Goal: Information Seeking & Learning: Check status

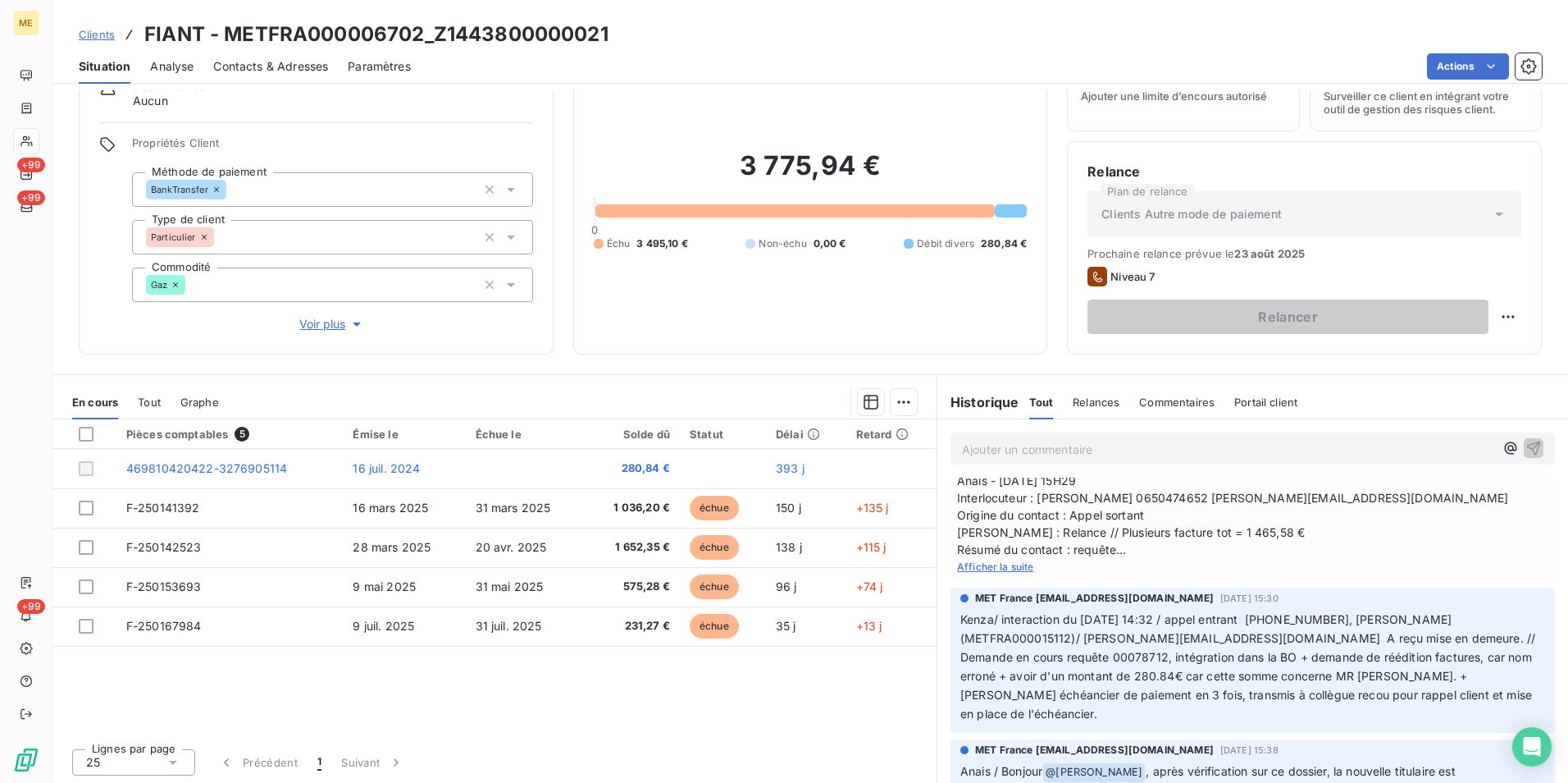
scroll to position [449, 0]
drag, startPoint x: 424, startPoint y: 36, endPoint x: 226, endPoint y: 42, distance: 198.1
click at [226, 42] on h3 "FIANT - METFRA000006702_Z1443800000021" at bounding box center [377, 34] width 464 height 29
copy h3 "METFRA000006702"
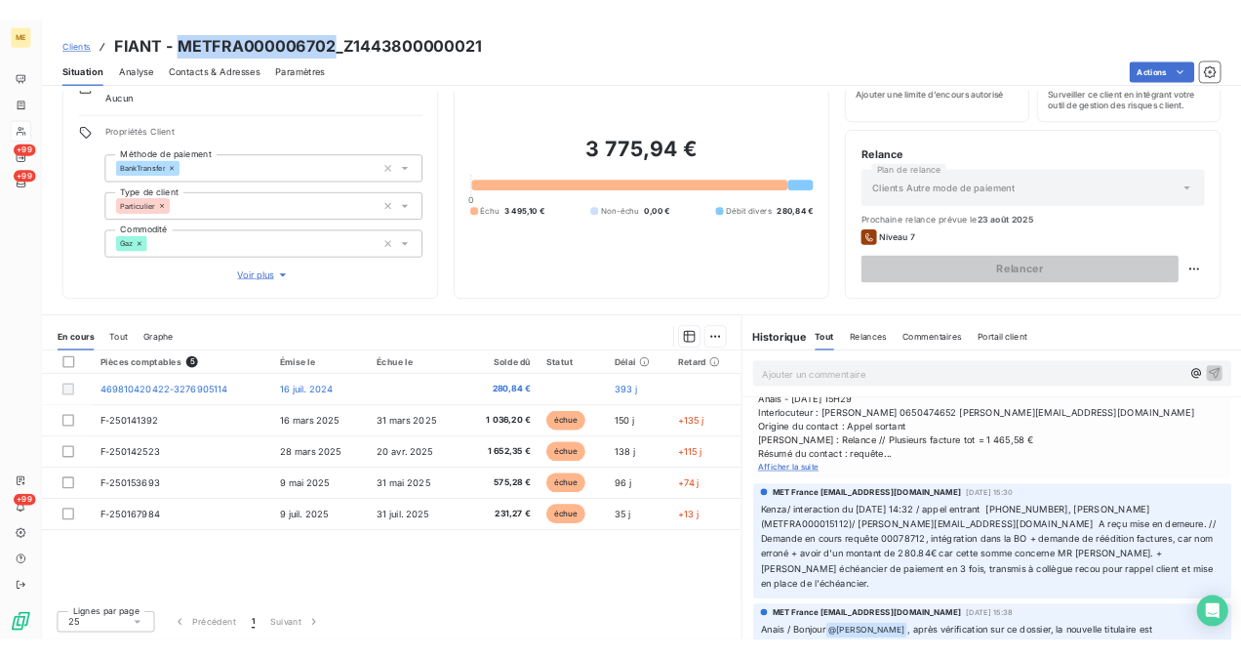
scroll to position [0, 0]
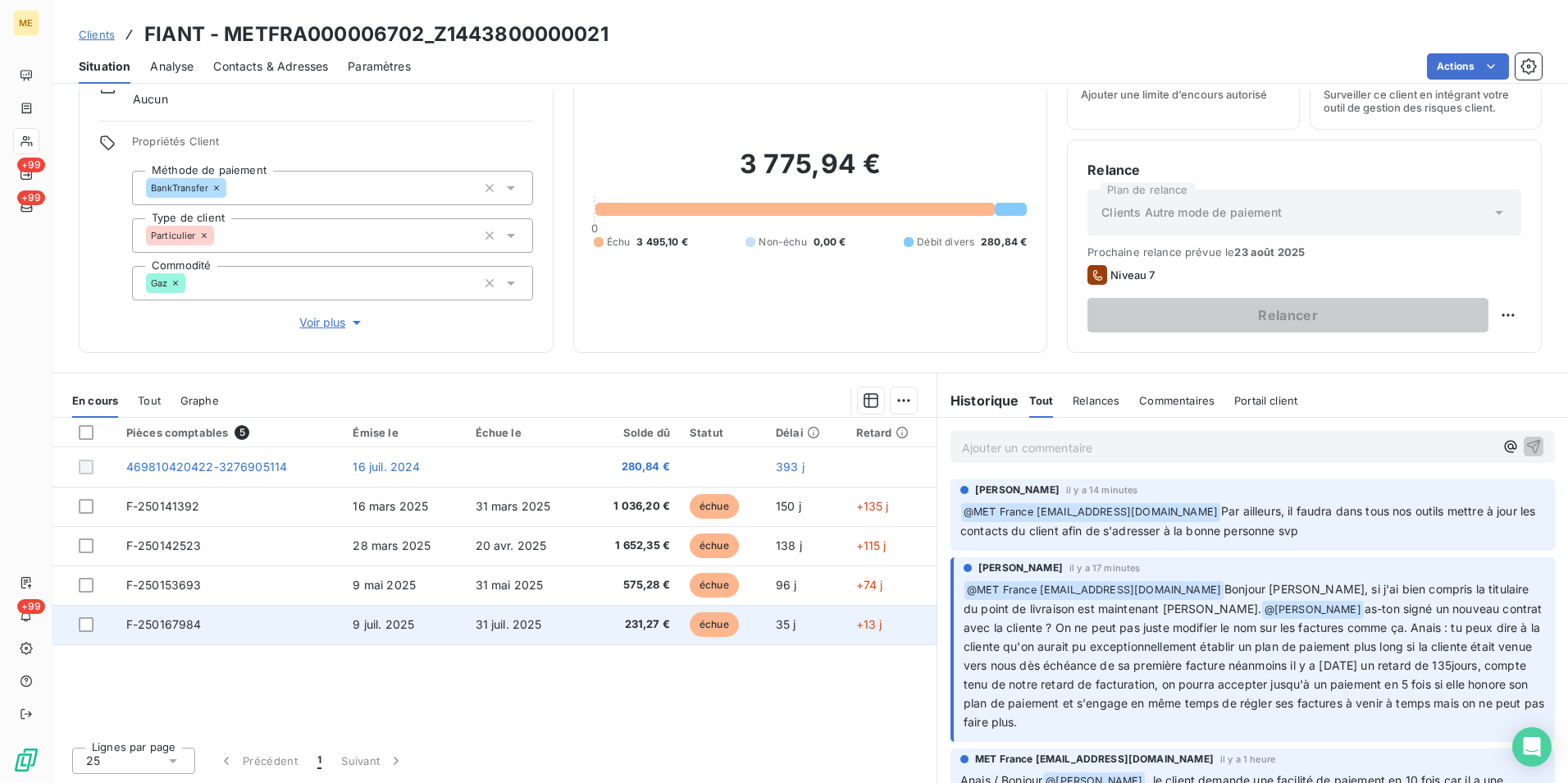
click at [199, 622] on span "F-250167984" at bounding box center [164, 624] width 76 height 14
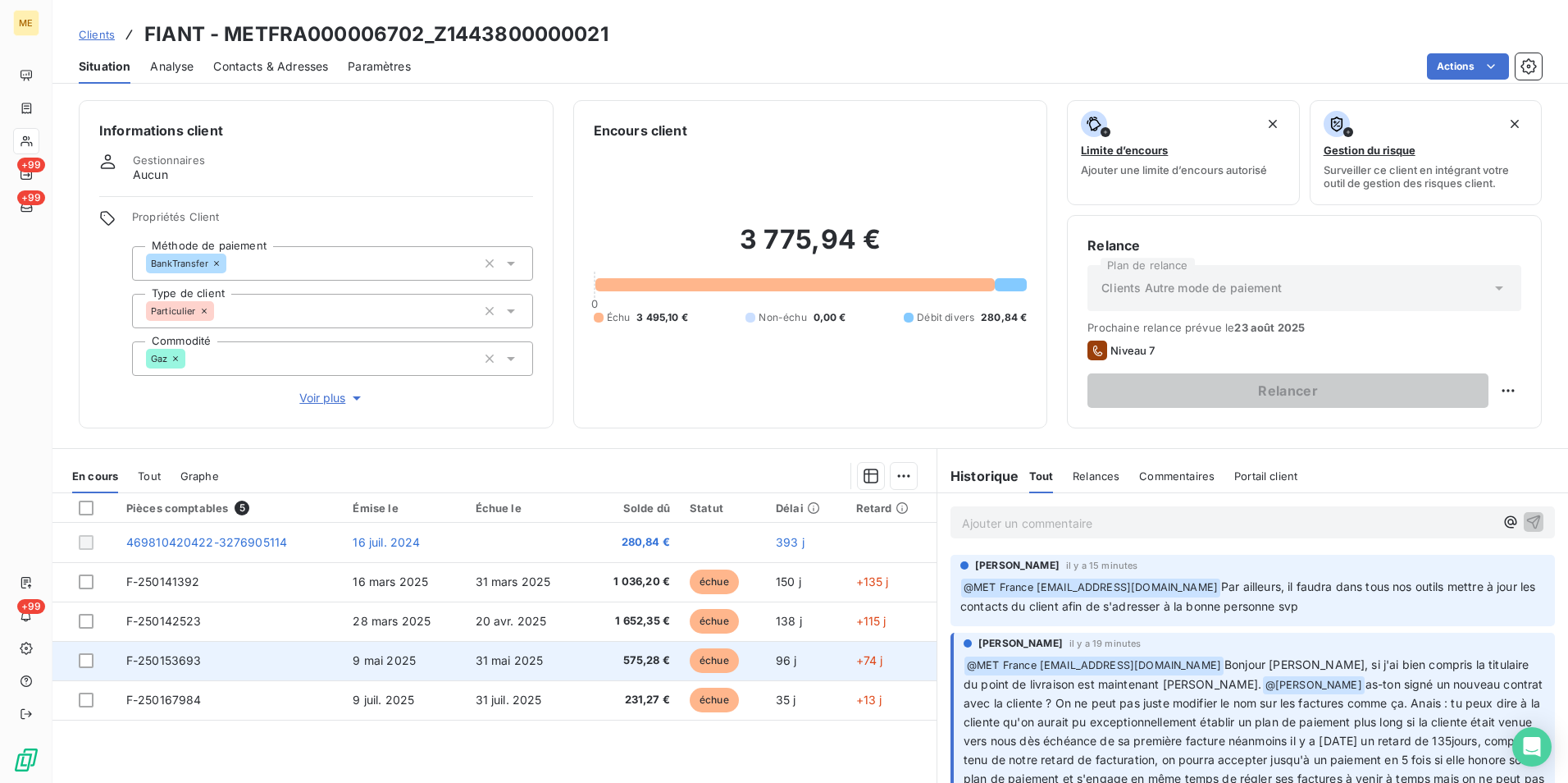
click at [191, 668] on td "F-250153693" at bounding box center [230, 660] width 227 height 40
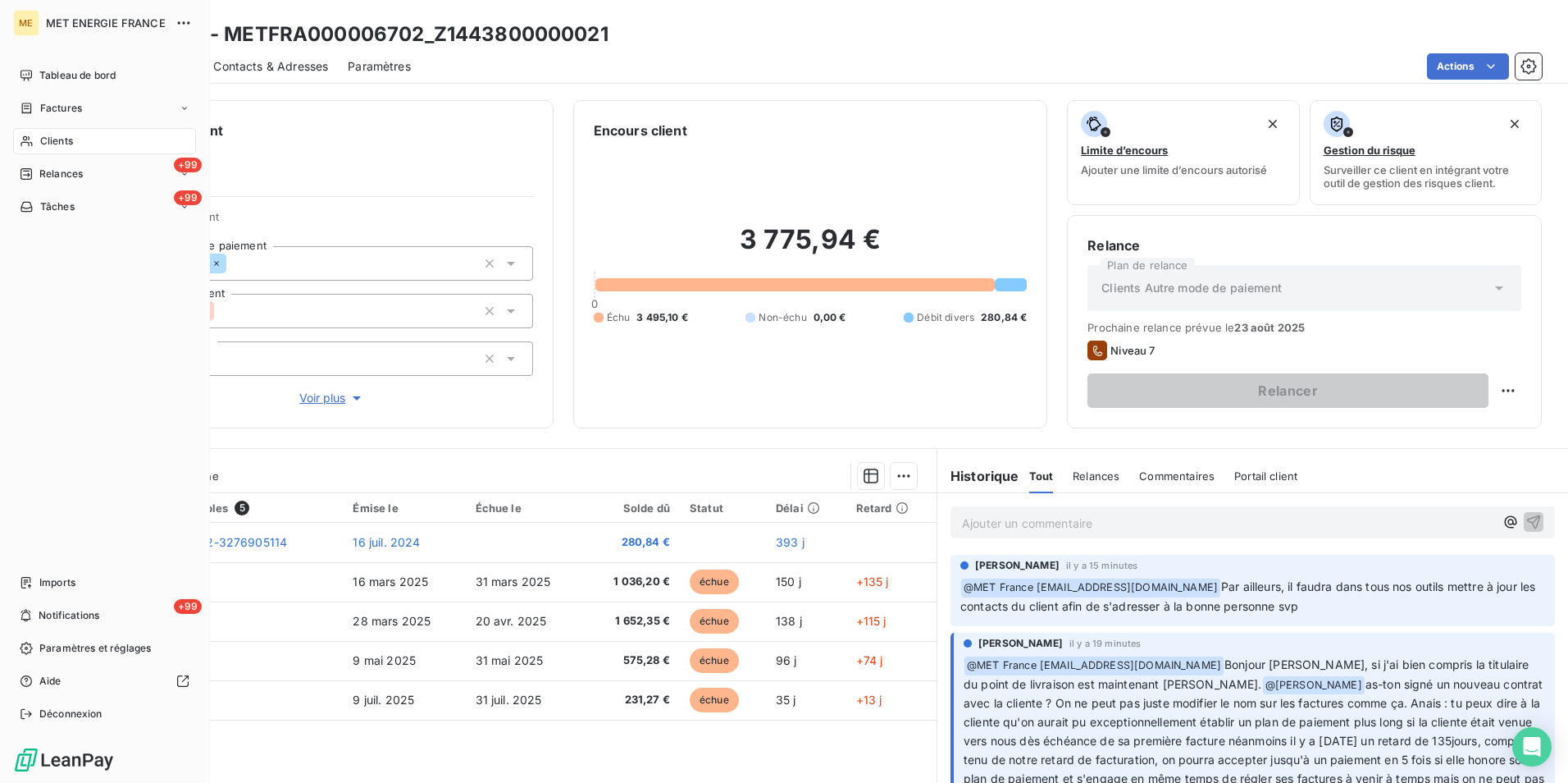
click at [41, 140] on span "Clients" at bounding box center [56, 141] width 33 height 15
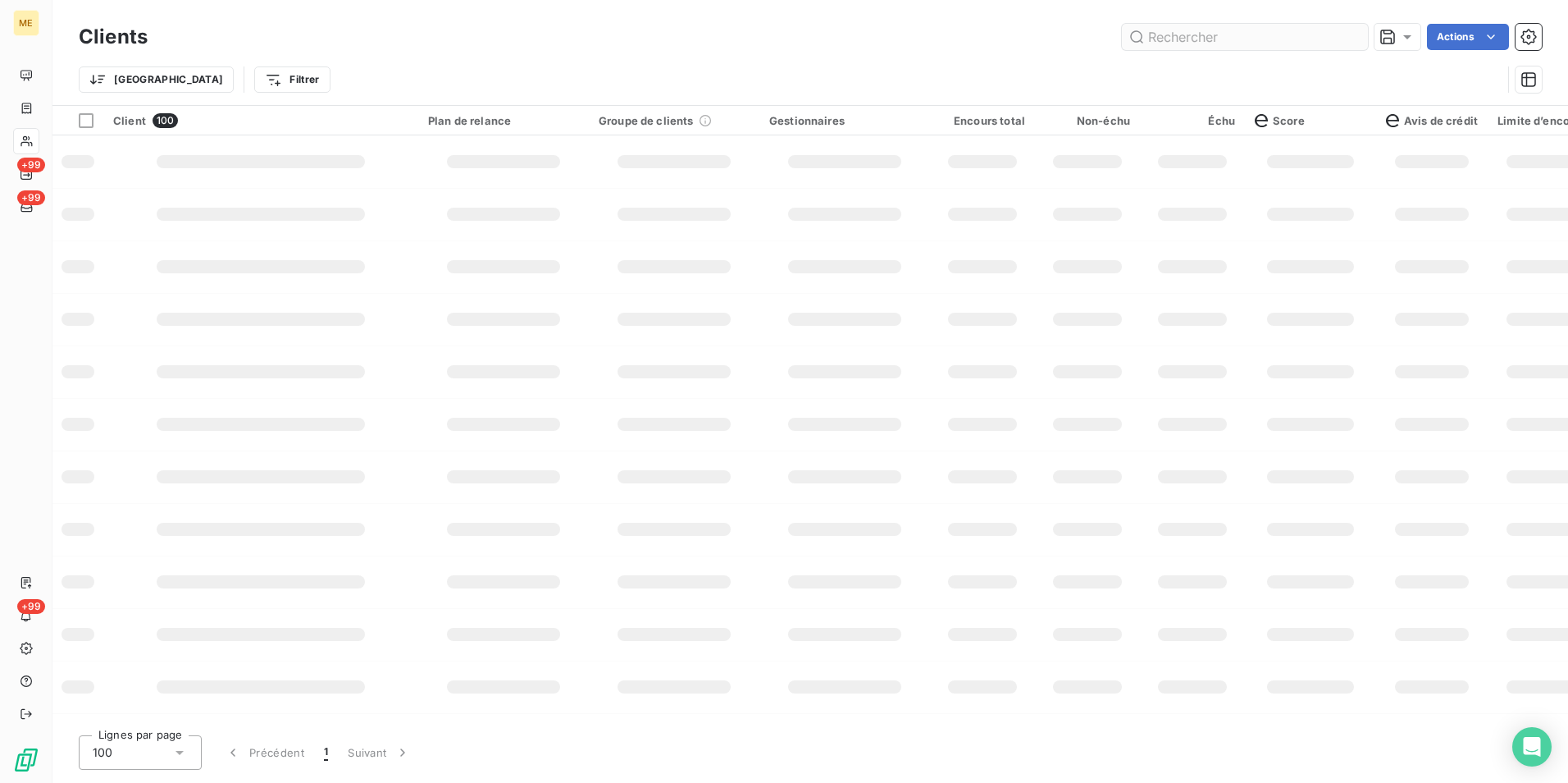
click at [1169, 47] on input "text" at bounding box center [1245, 36] width 246 height 26
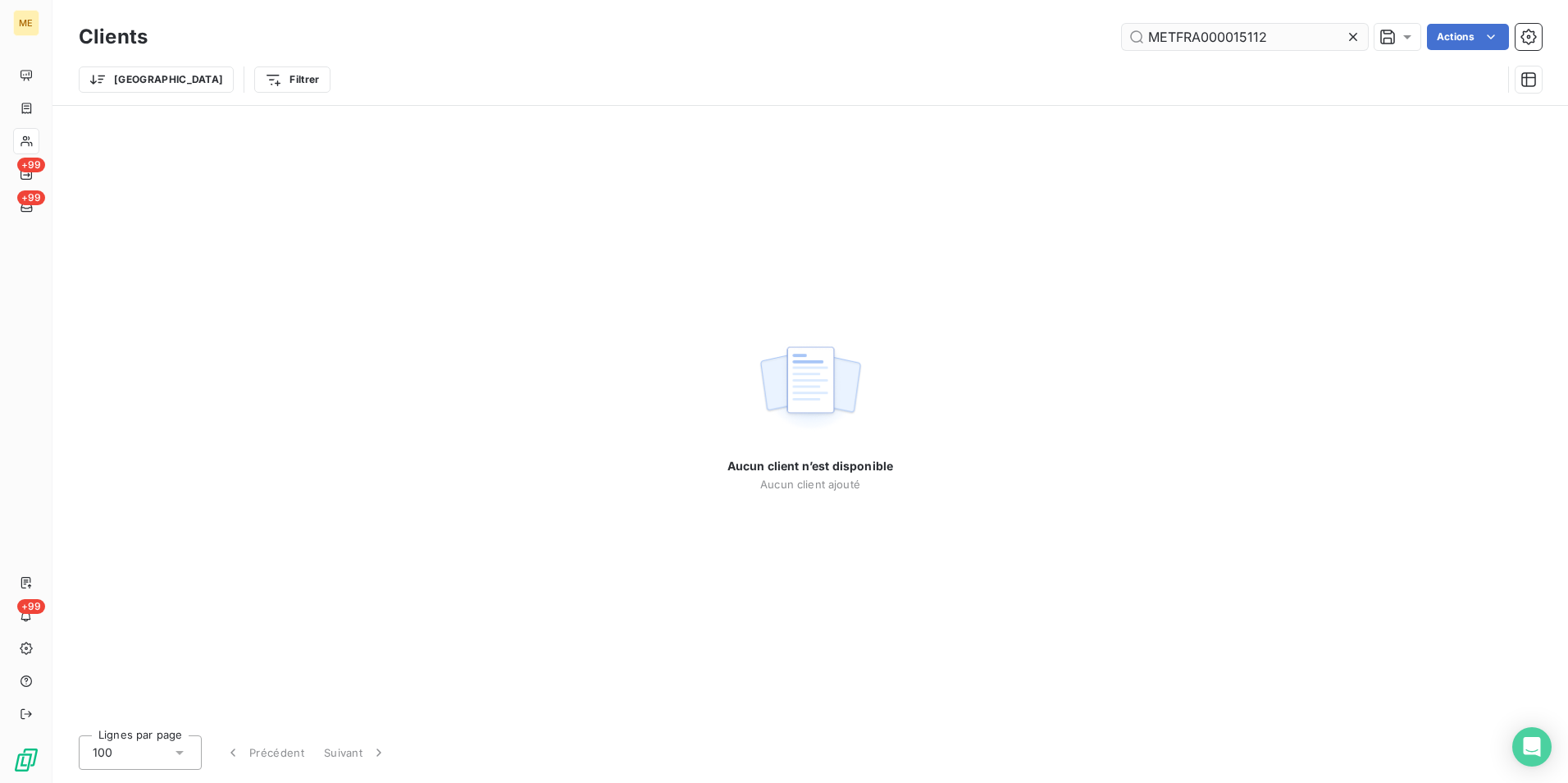
type input "METFRA000015112"
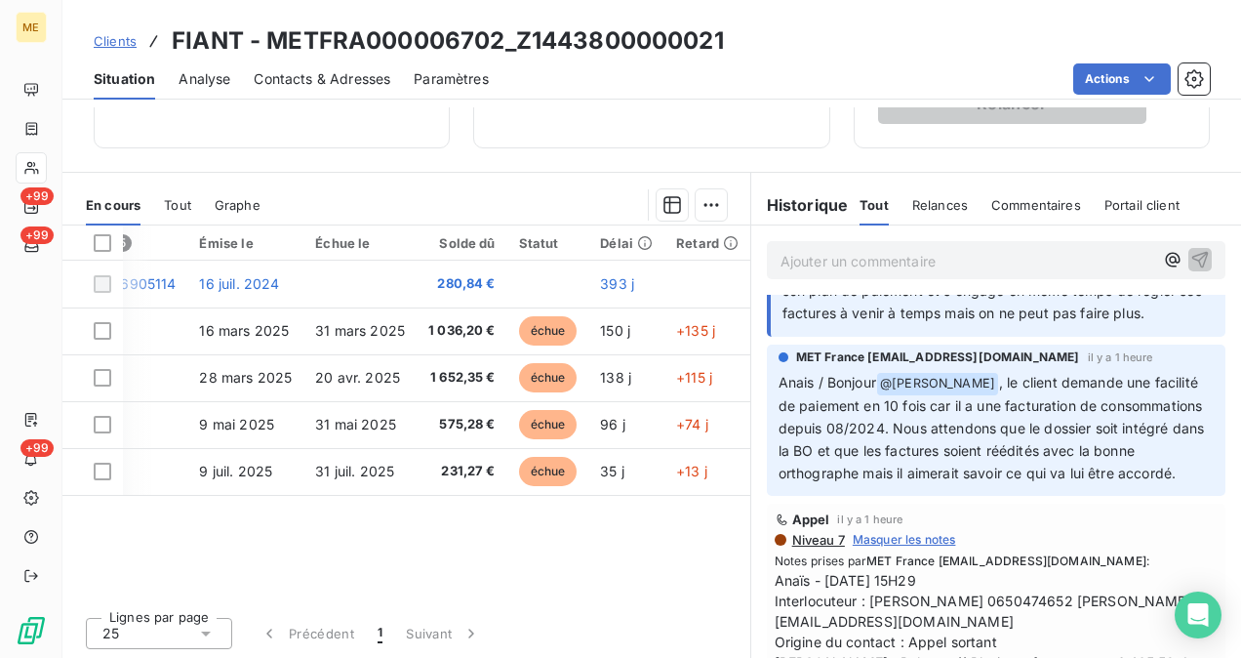
scroll to position [385, 0]
drag, startPoint x: 927, startPoint y: 442, endPoint x: 997, endPoint y: 448, distance: 70.5
click at [997, 448] on span ", le client demande une facilité de paiement en 10 fois car il a une facturatio…" at bounding box center [994, 427] width 430 height 107
click at [1020, 441] on span ", le client demande une facilité de paiement en 10 fois car il a une facturatio…" at bounding box center [994, 427] width 430 height 107
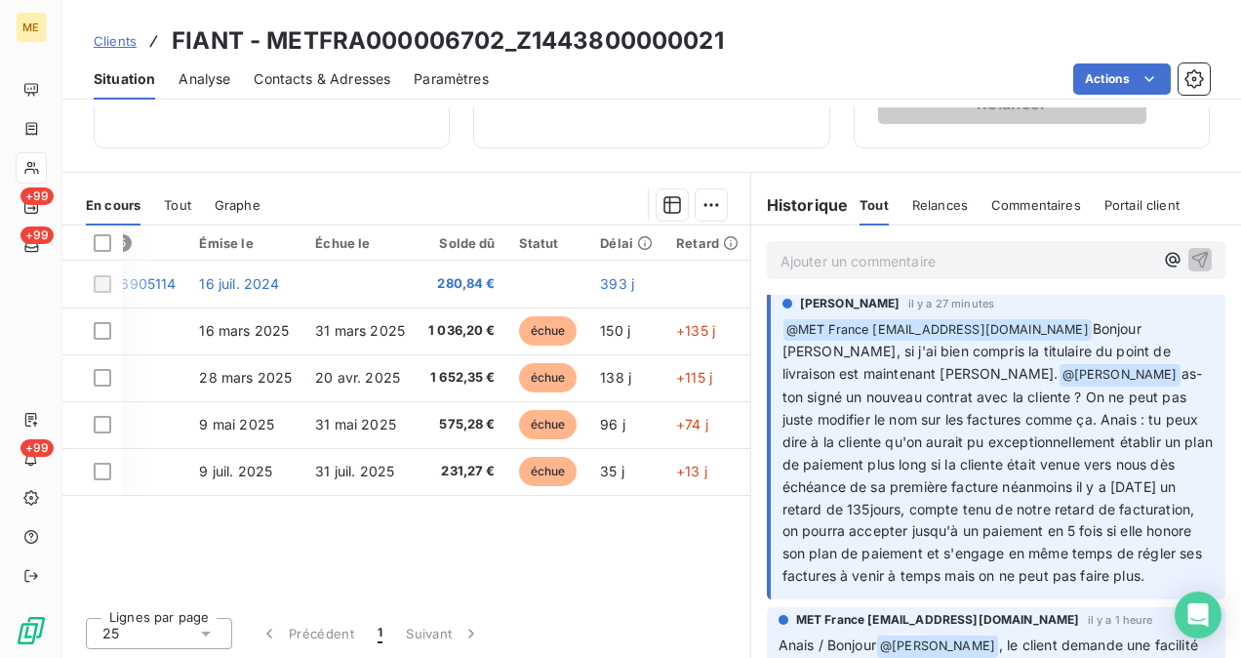
scroll to position [0, 0]
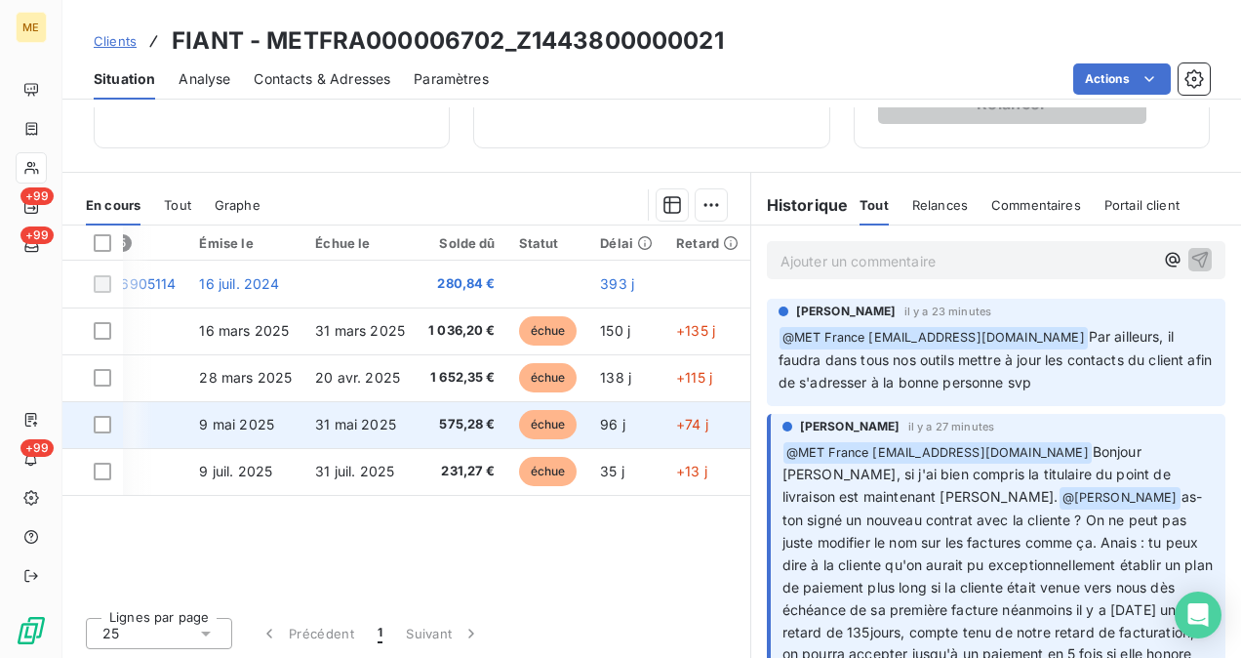
click at [243, 416] on span "9 mai 2025" at bounding box center [236, 424] width 75 height 17
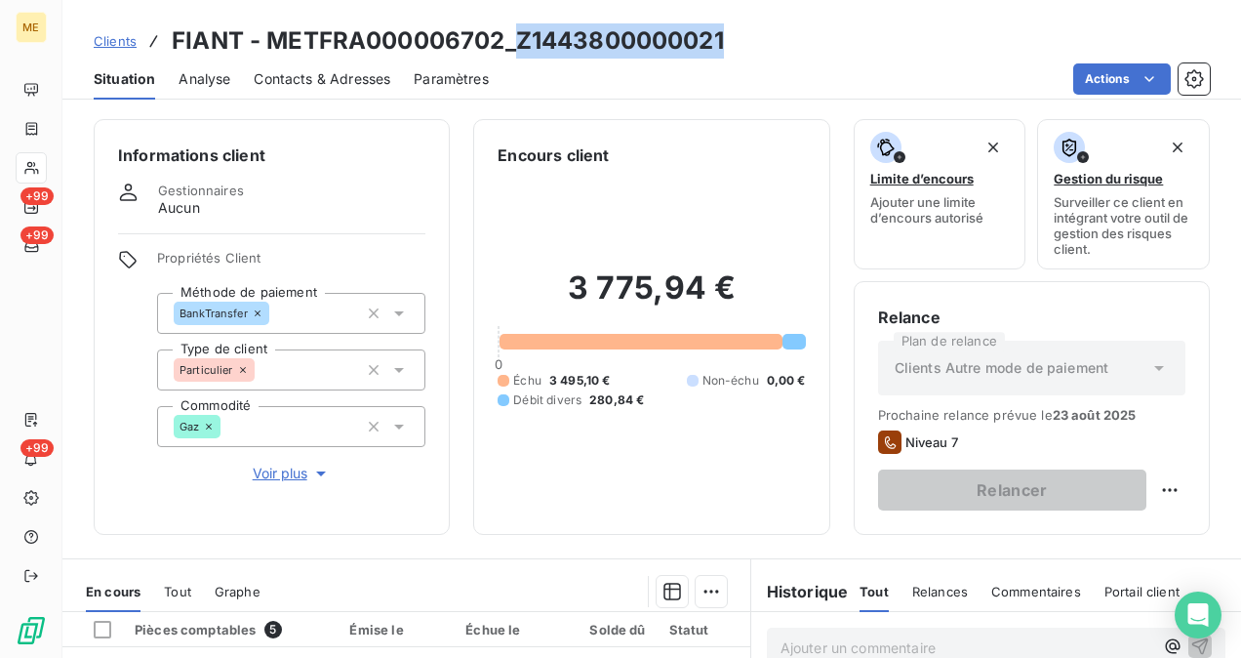
drag, startPoint x: 724, startPoint y: 43, endPoint x: 519, endPoint y: 36, distance: 205.0
click at [519, 36] on div "Clients FIANT - METFRA000006702_Z1443800000021" at bounding box center [651, 40] width 1179 height 35
copy h3 "Z1443800000021"
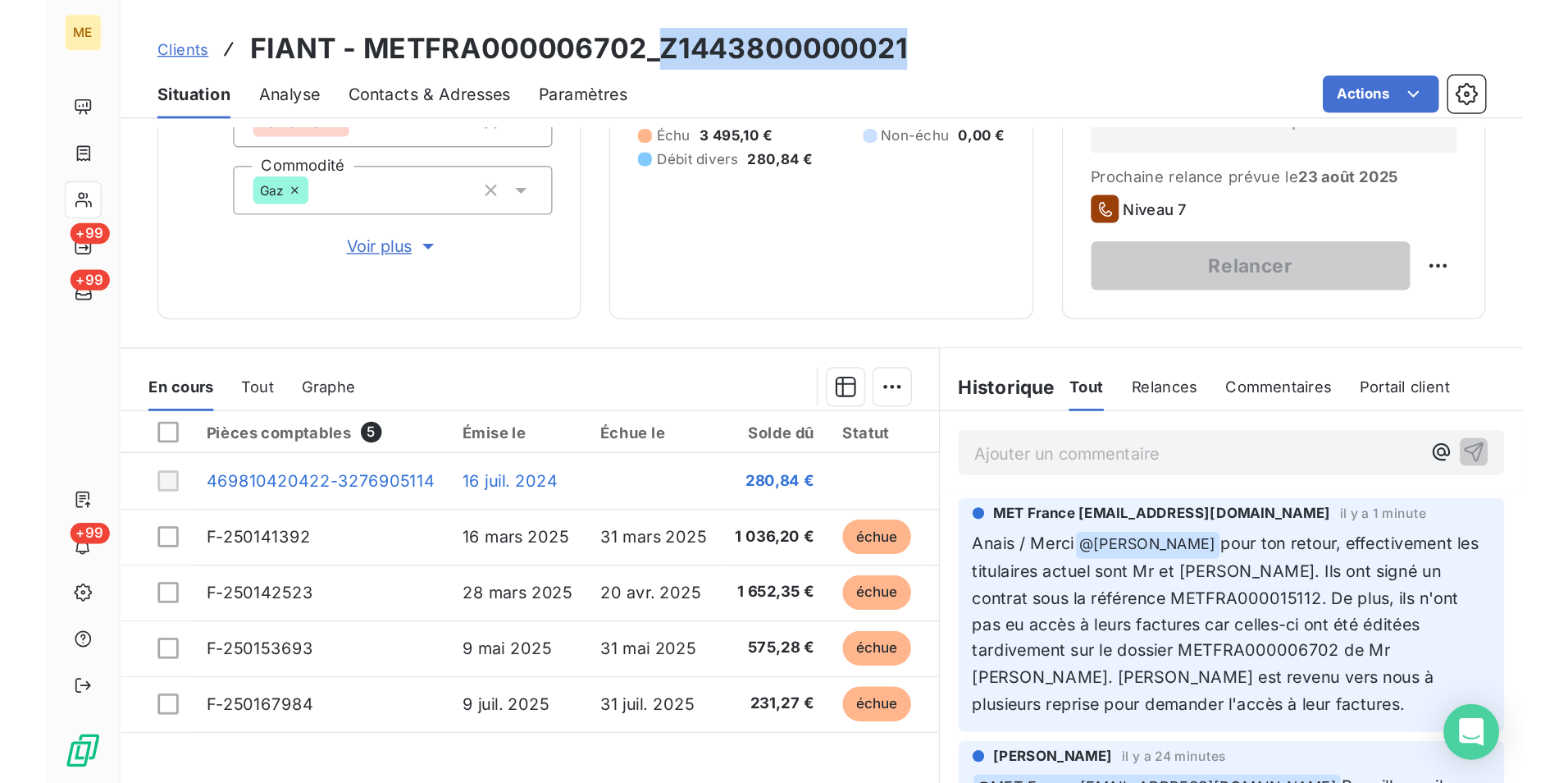
scroll to position [325, 0]
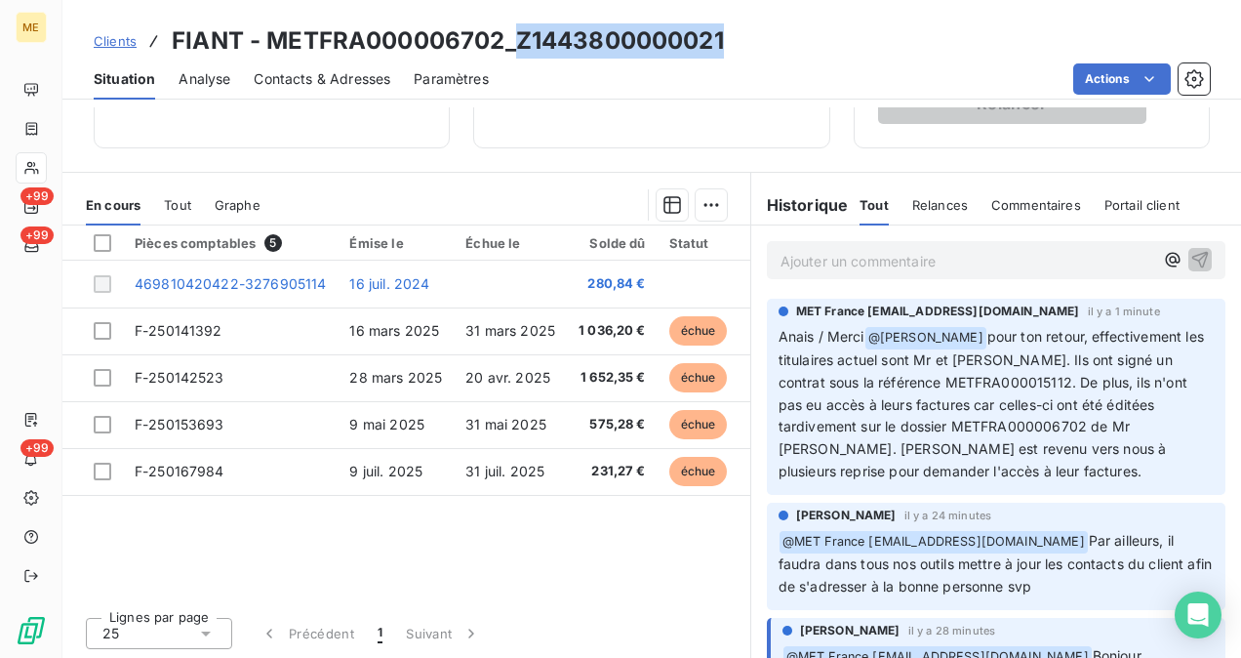
copy h3 "Z1443800000021"
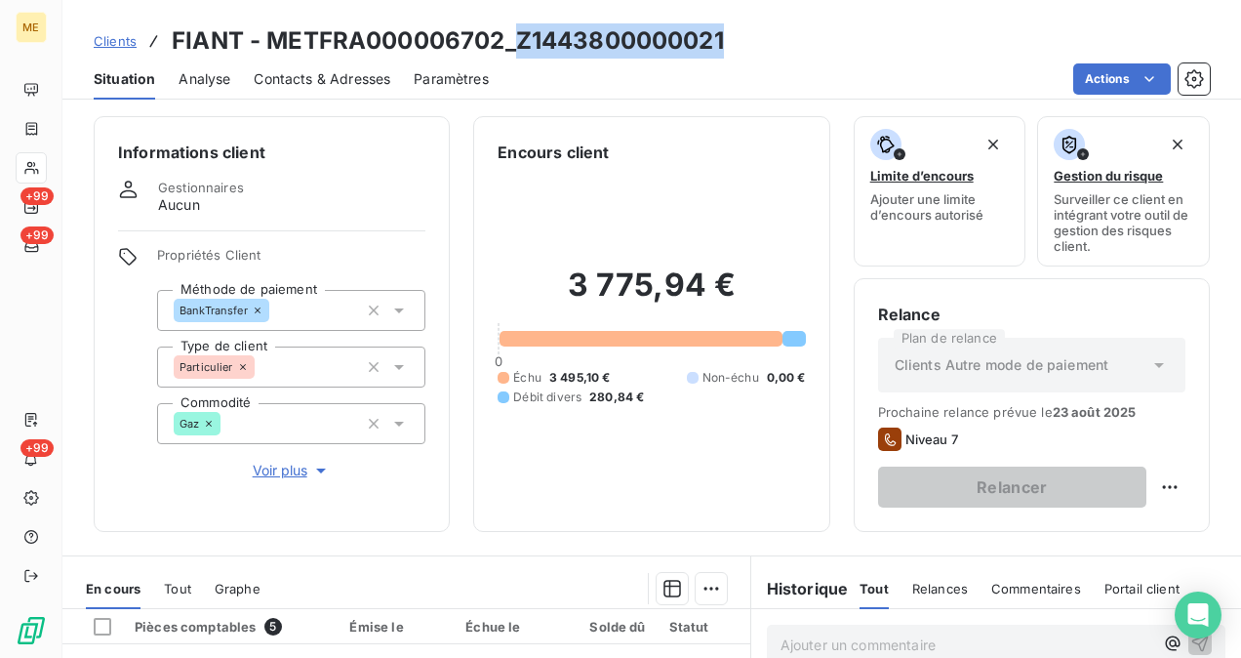
scroll to position [1098, 0]
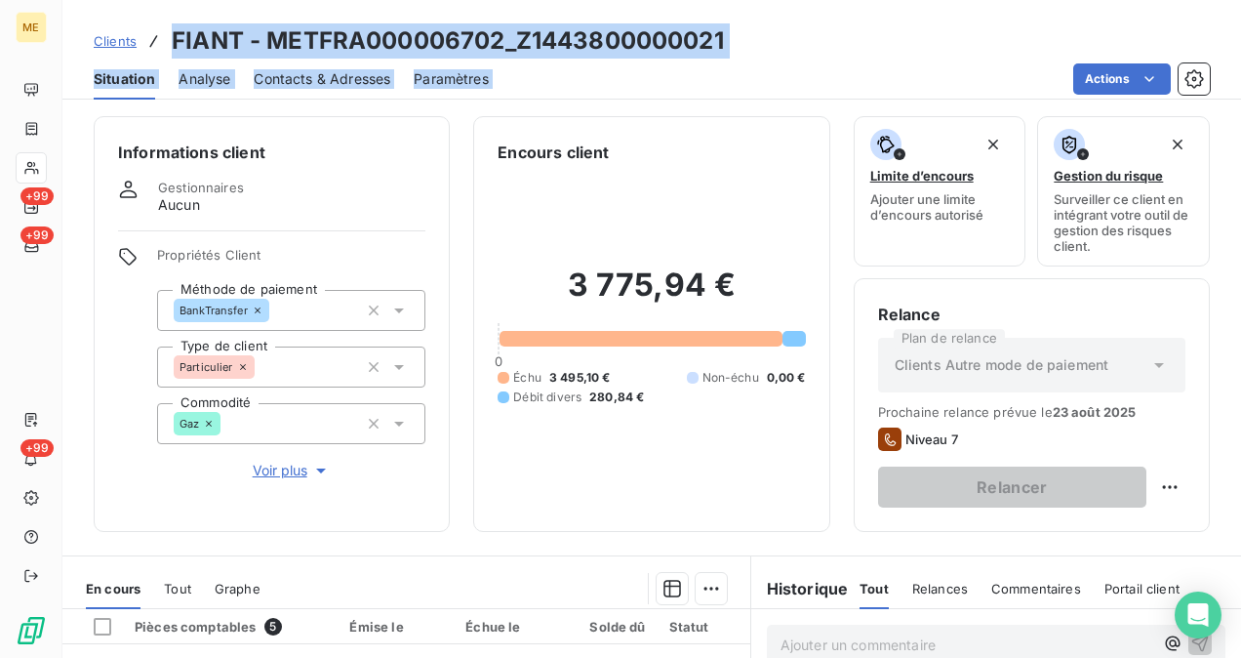
drag, startPoint x: 172, startPoint y: 27, endPoint x: 702, endPoint y: 60, distance: 531.8
click at [702, 60] on div "Clients FIANT - METFRA000006702_Z1443800000021 Situation Analyse Contacts & Adr…" at bounding box center [651, 50] width 1179 height 100
drag, startPoint x: 702, startPoint y: 60, endPoint x: 607, endPoint y: 44, distance: 97.0
click at [607, 44] on h3 "FIANT - METFRA000006702_Z1443800000021" at bounding box center [448, 40] width 552 height 35
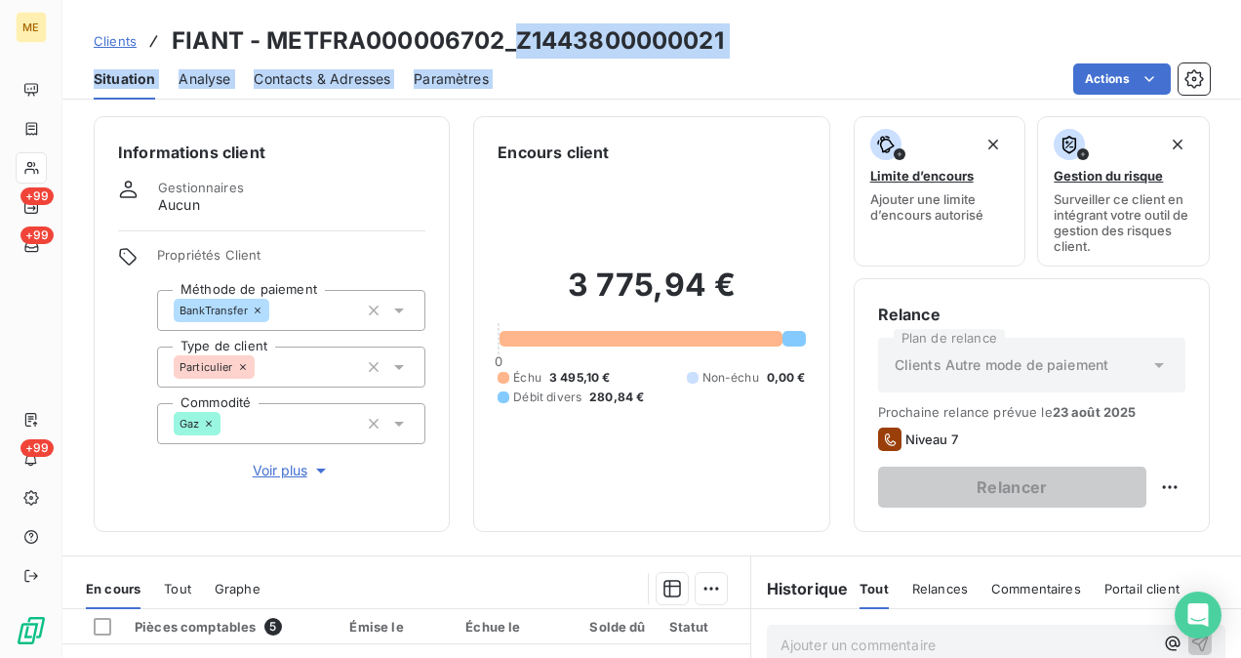
drag, startPoint x: 515, startPoint y: 43, endPoint x: 776, endPoint y: 68, distance: 261.7
click at [776, 68] on div "Clients FIANT - METFRA000006702_Z1443800000021 Situation Analyse Contacts & Adr…" at bounding box center [651, 50] width 1179 height 100
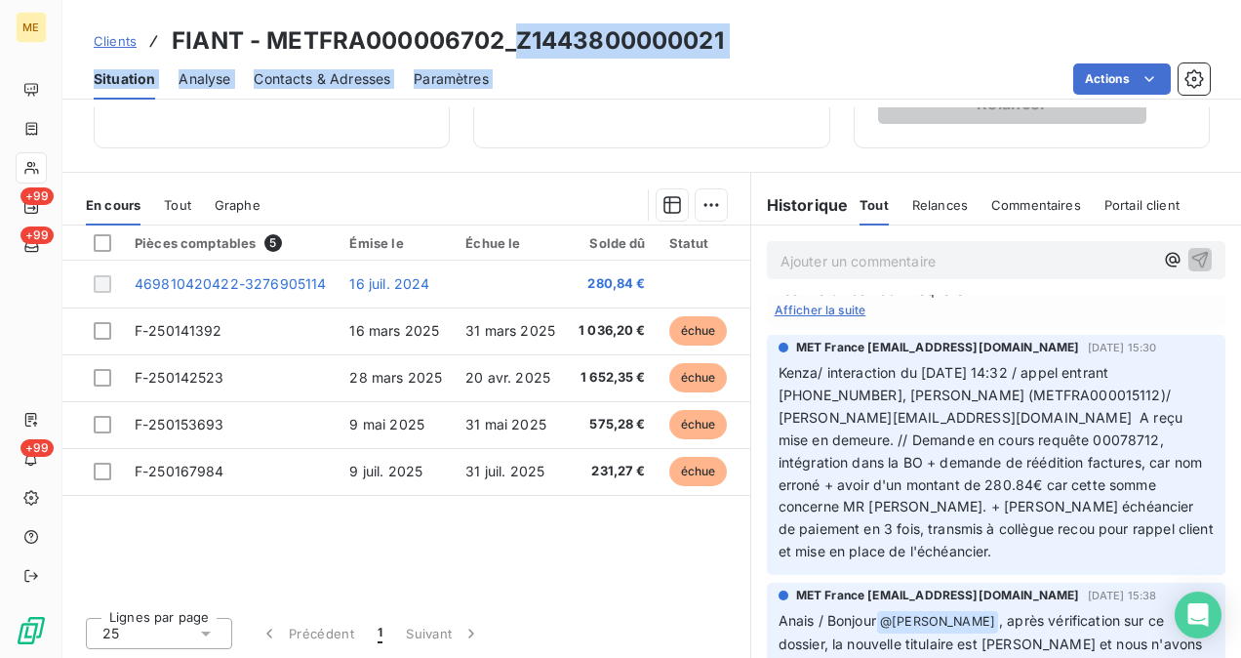
scroll to position [386, 0]
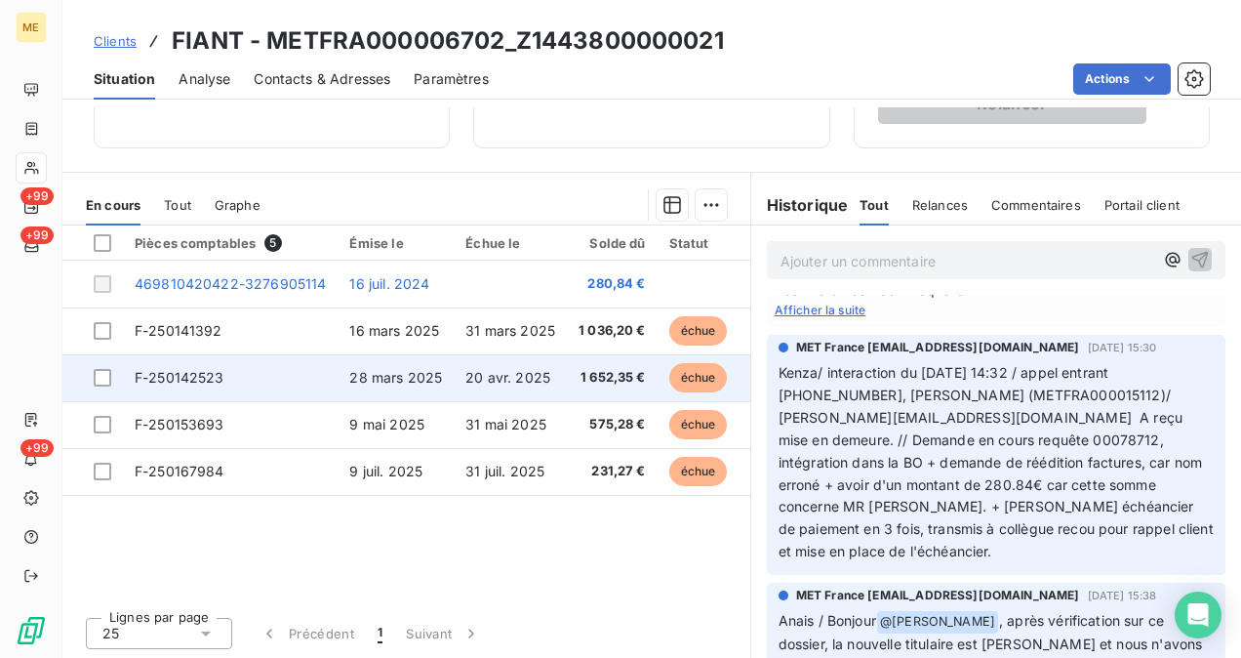
click at [195, 374] on span "F-250142523" at bounding box center [180, 377] width 90 height 17
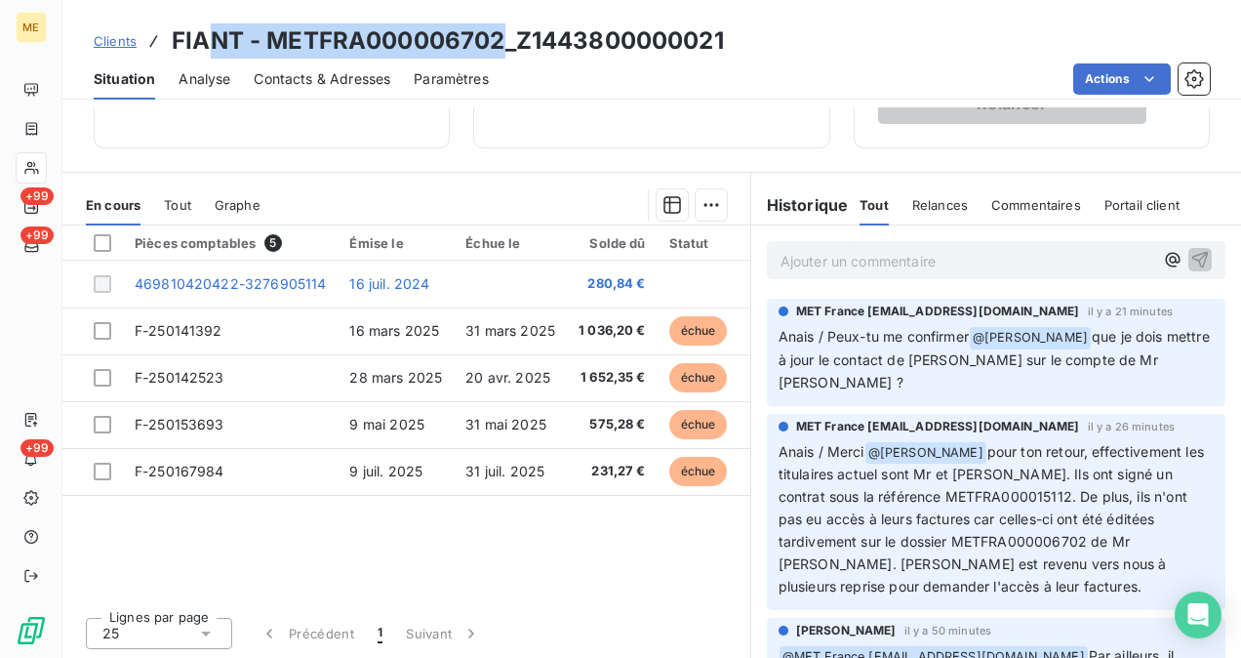
drag, startPoint x: 215, startPoint y: 35, endPoint x: 509, endPoint y: 16, distance: 295.3
click at [509, 16] on div "Clients FIANT - METFRA000006702_Z1443800000021 Situation Analyse Contacts & Adr…" at bounding box center [651, 50] width 1179 height 100
drag, startPoint x: 509, startPoint y: 16, endPoint x: 491, endPoint y: 47, distance: 36.3
click at [491, 47] on h3 "FIANT - METFRA000006702_Z1443800000021" at bounding box center [448, 40] width 552 height 35
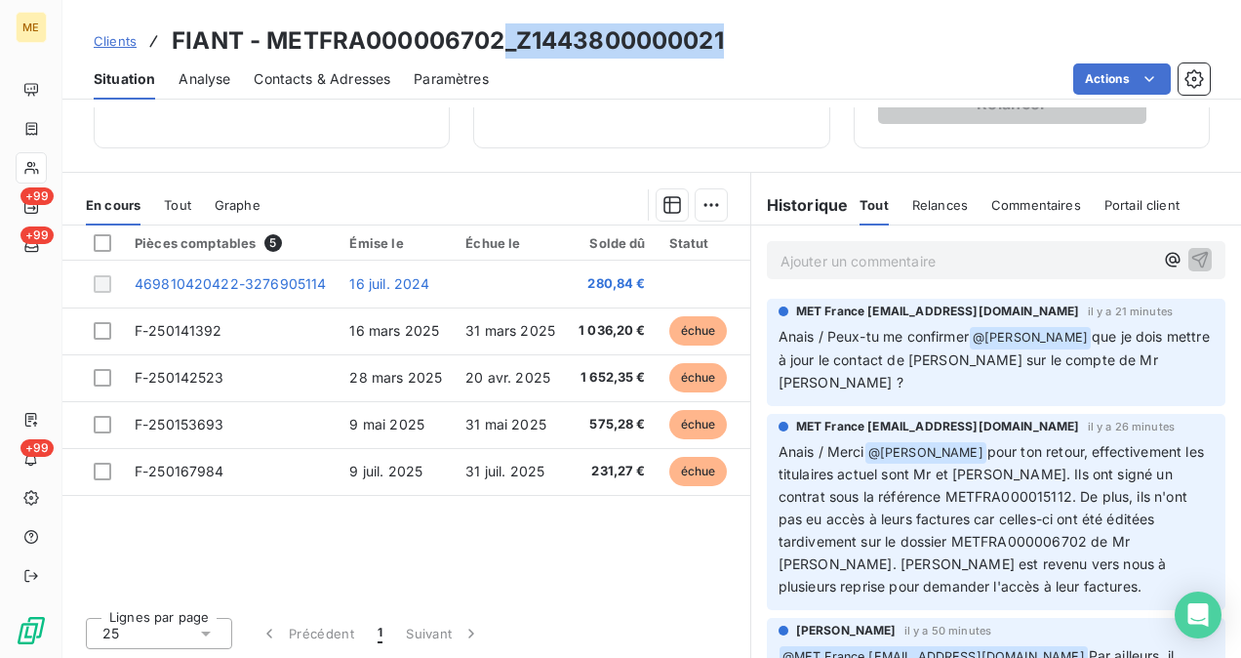
drag, startPoint x: 507, startPoint y: 43, endPoint x: 812, endPoint y: 4, distance: 306.9
click at [812, 4] on div "Clients FIANT - METFRA000006702_Z1443800000021 Situation Analyse Contacts & Adr…" at bounding box center [651, 50] width 1179 height 100
drag, startPoint x: 812, startPoint y: 4, endPoint x: 795, endPoint y: 19, distance: 22.1
click at [795, 19] on div "Clients FIANT - METFRA000006702_Z1443800000021 Situation Analyse Contacts & Adr…" at bounding box center [651, 50] width 1179 height 100
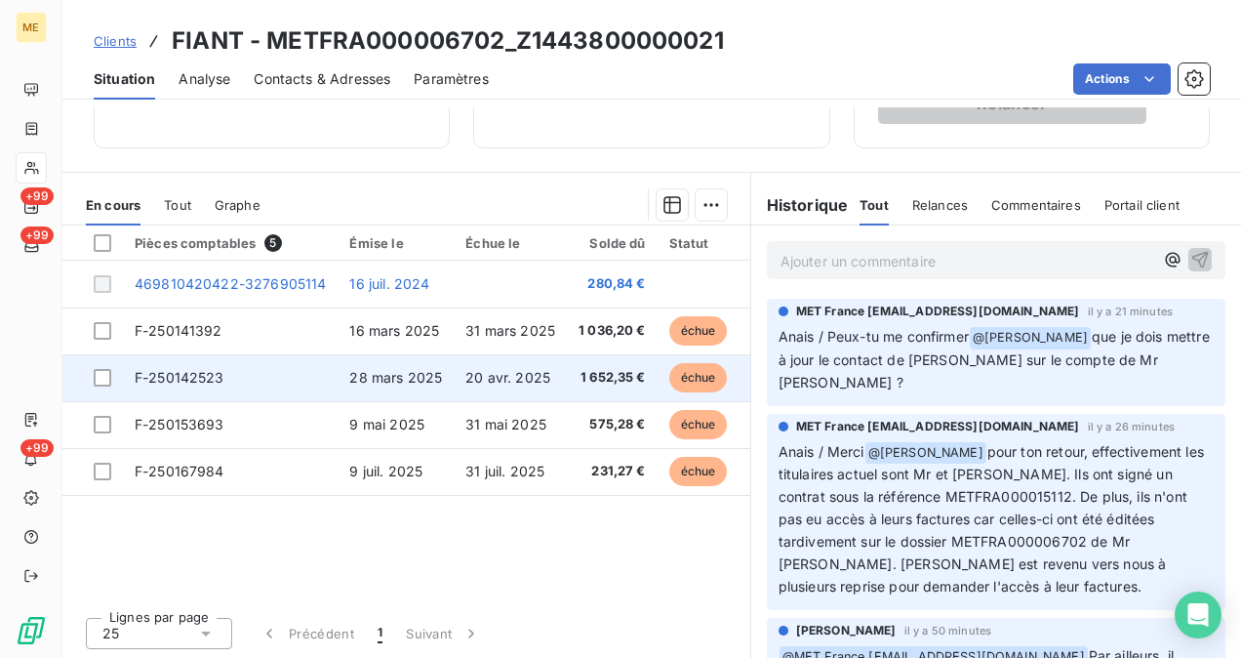
click at [195, 382] on td "F-250142523" at bounding box center [230, 377] width 215 height 47
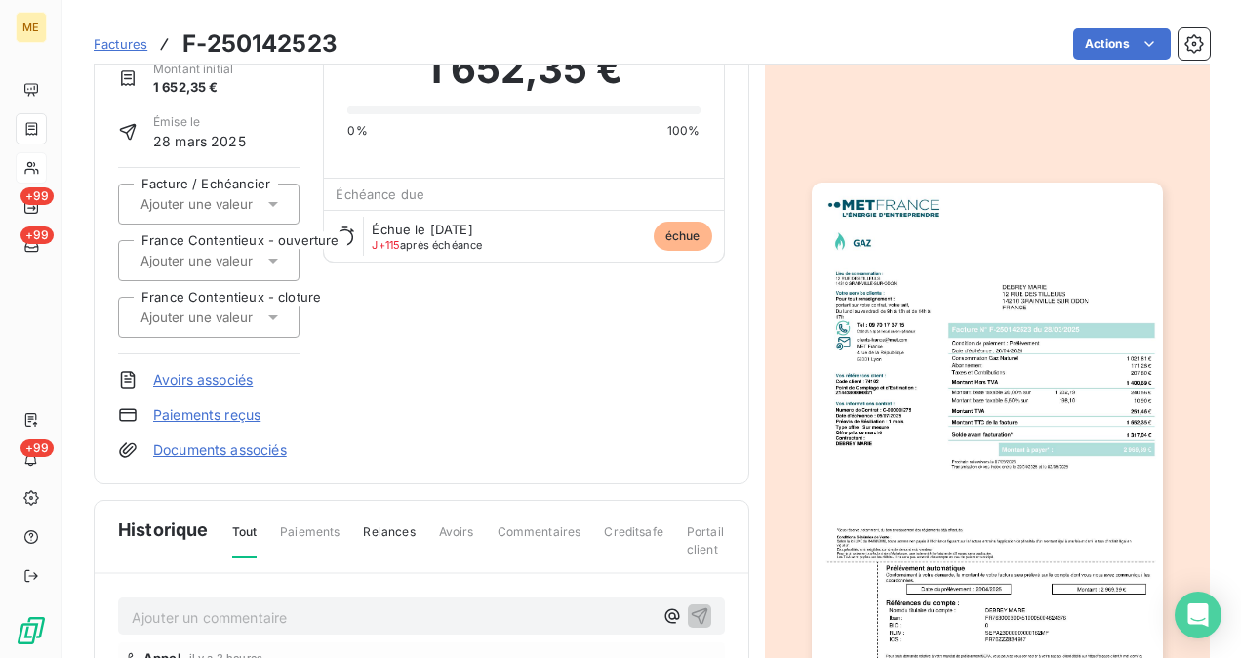
scroll to position [103, 0]
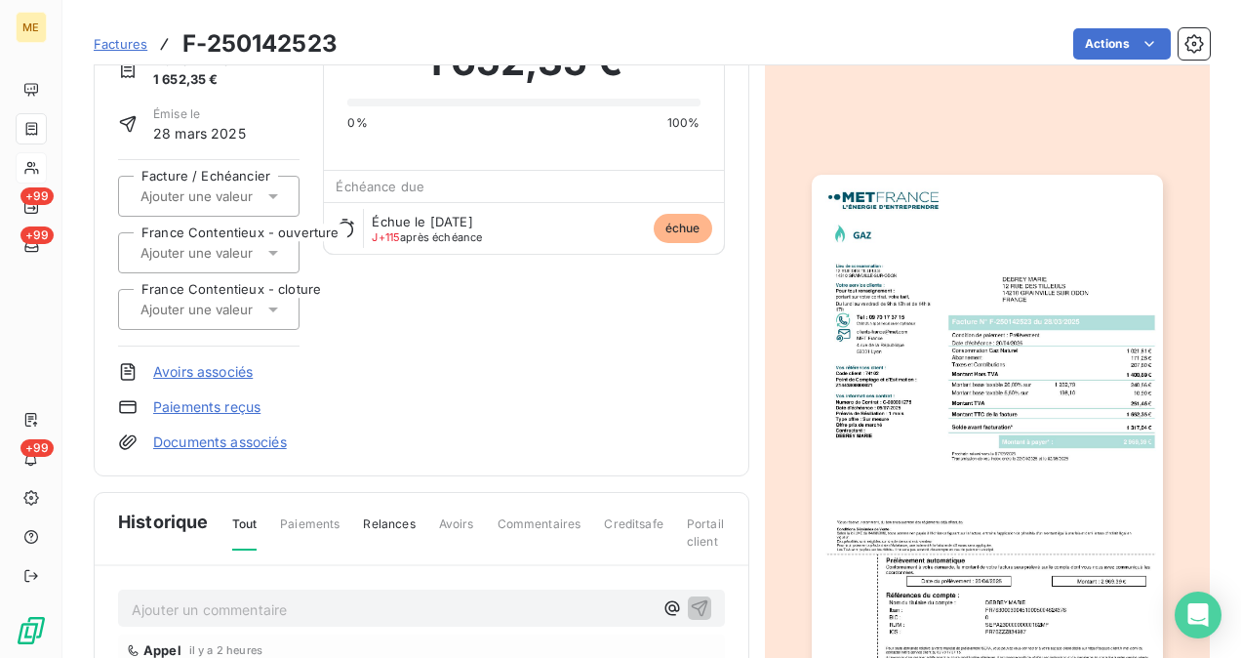
click at [997, 338] on img "button" at bounding box center [987, 423] width 351 height 497
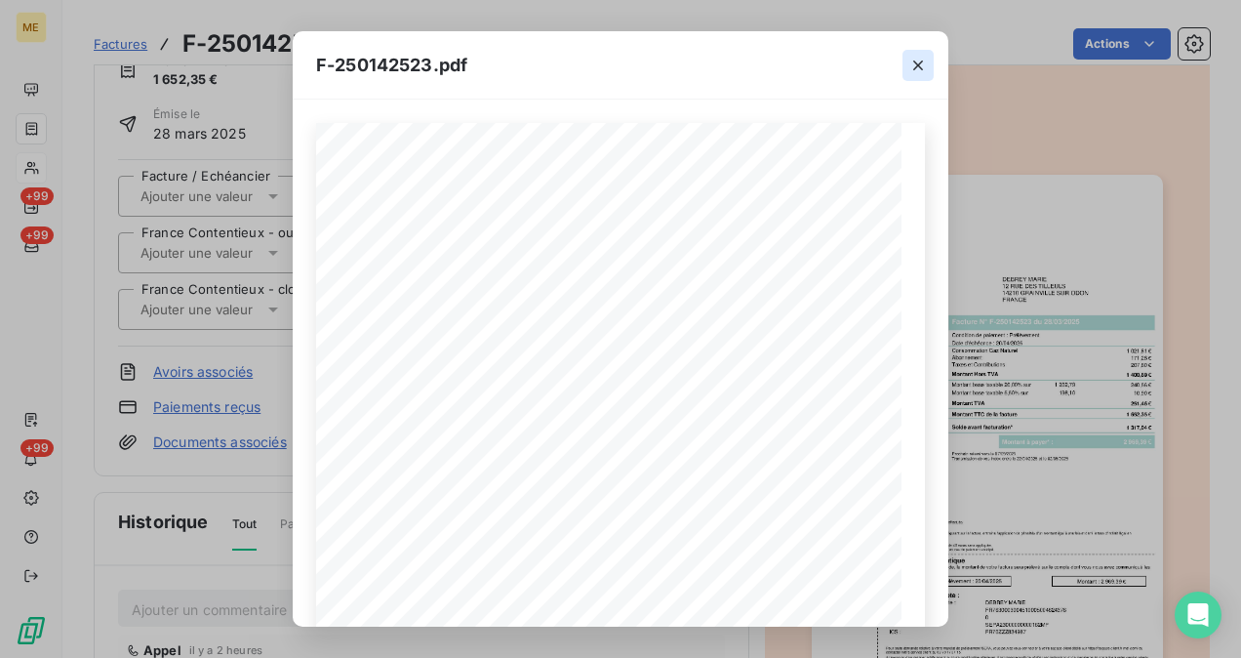
click at [922, 66] on icon "button" at bounding box center [918, 66] width 20 height 20
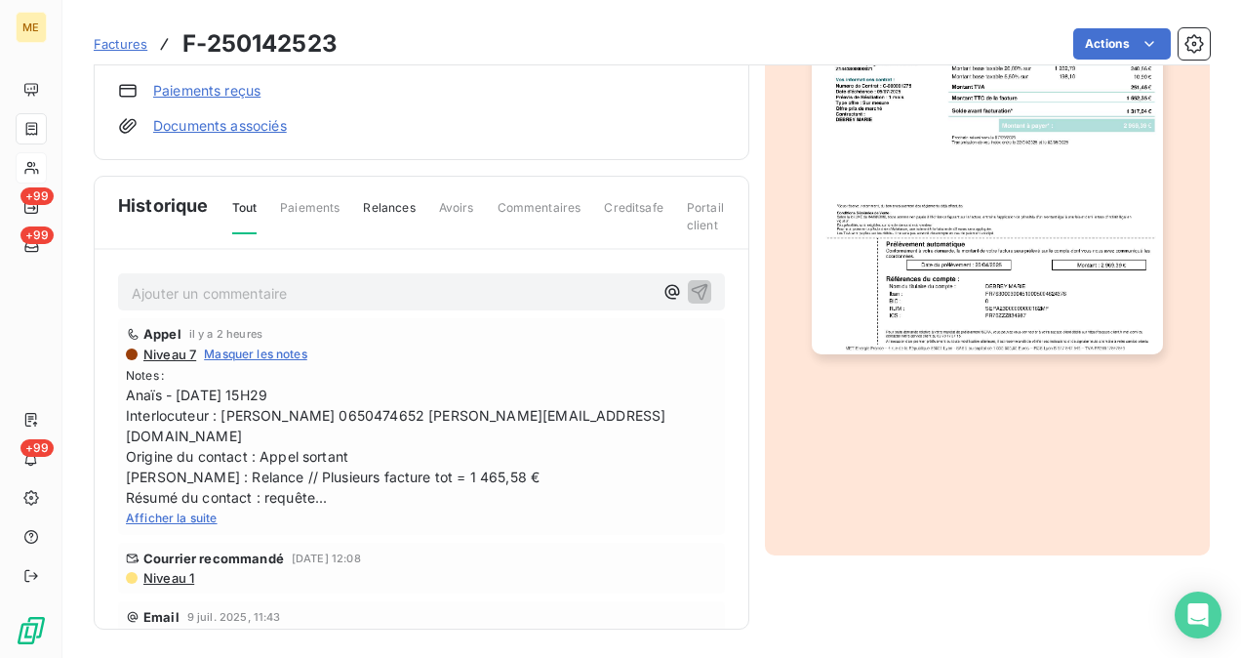
scroll to position [0, 0]
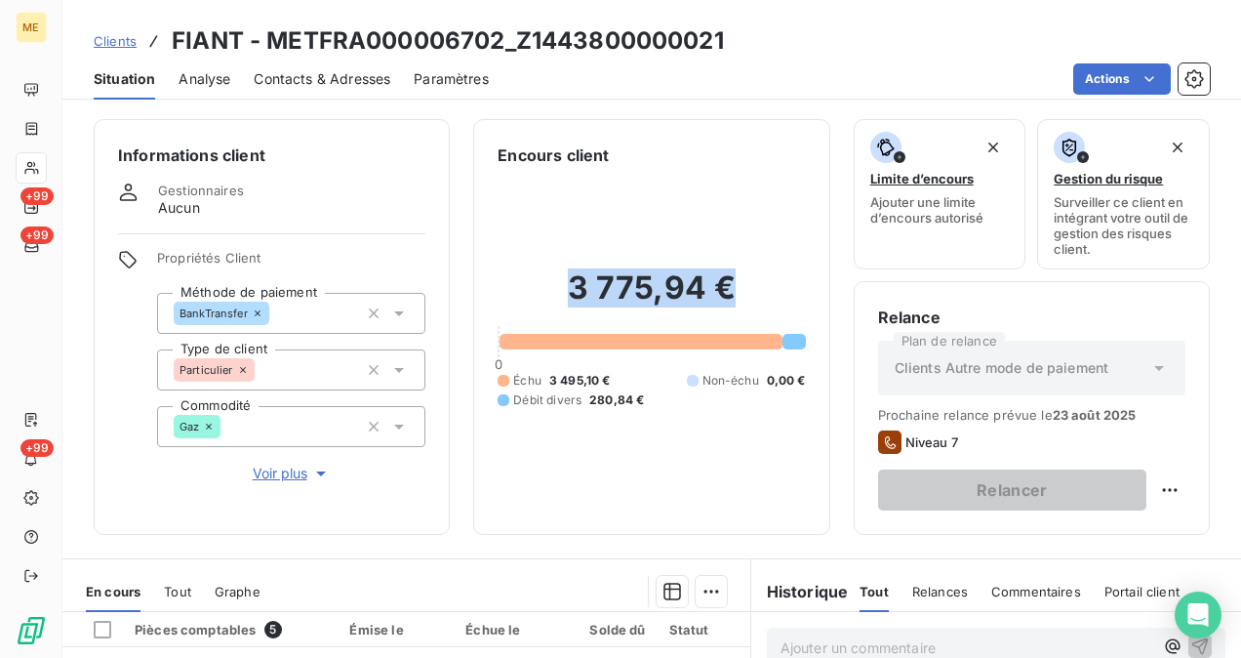
drag, startPoint x: 540, startPoint y: 281, endPoint x: 786, endPoint y: 275, distance: 246.9
click at [786, 275] on h2 "3 775,94 €" at bounding box center [651, 297] width 307 height 59
click at [273, 57] on h3 "FIANT - METFRA000006702_Z1443800000021" at bounding box center [448, 40] width 552 height 35
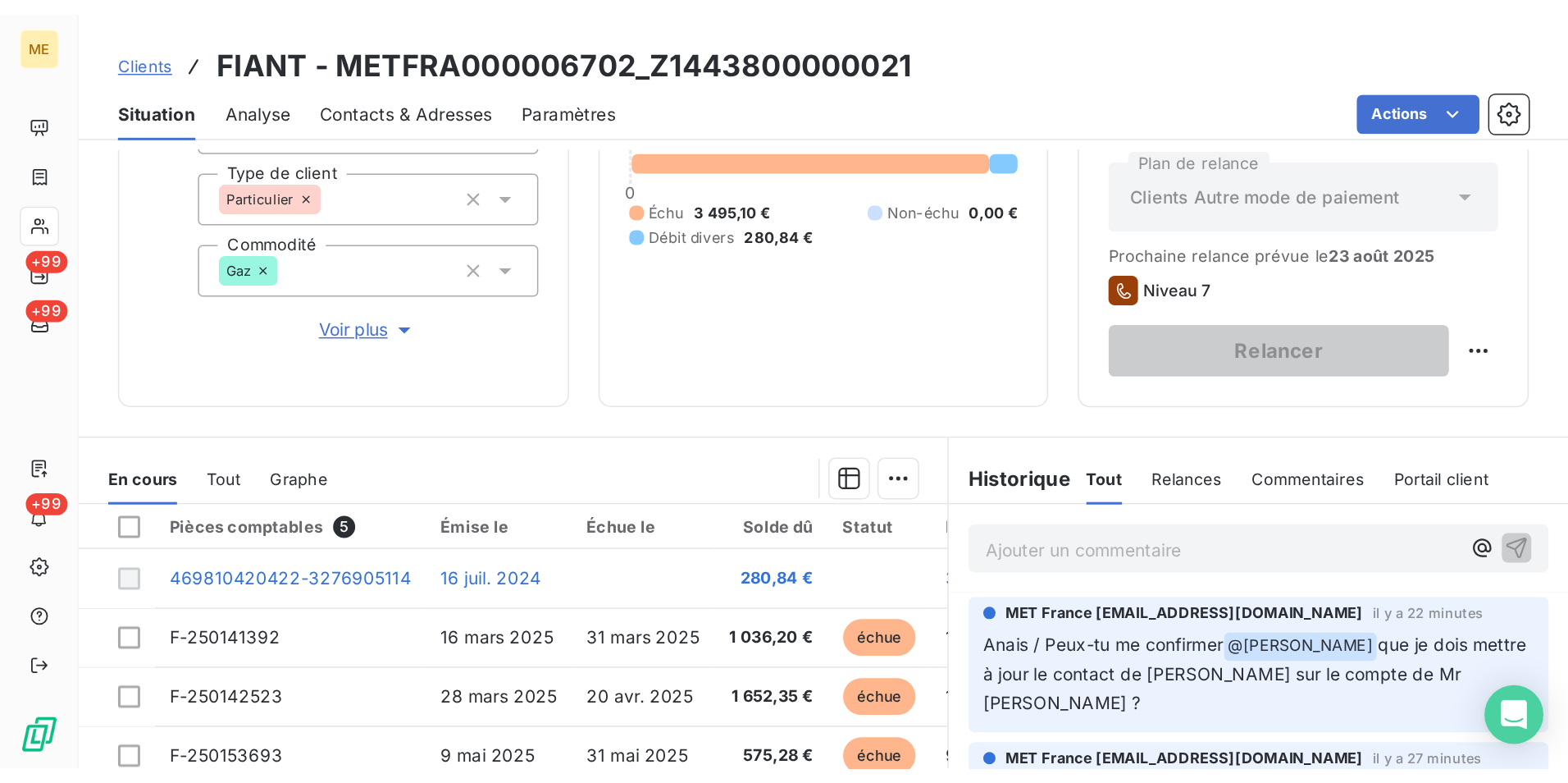
scroll to position [76, 0]
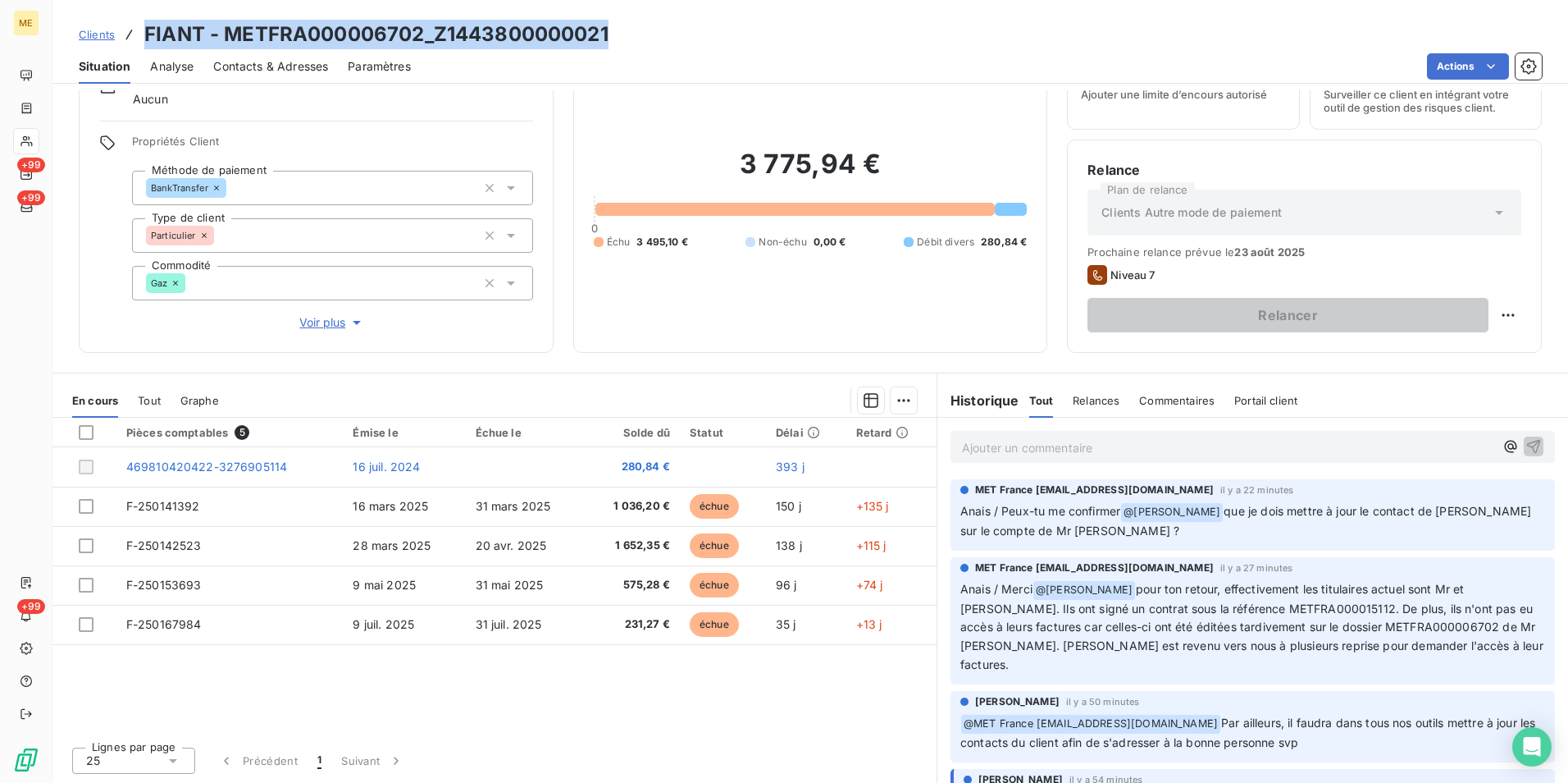
copy h3 "FIANT - METFRA000006702_Z1443800000021"
drag, startPoint x: 626, startPoint y: 34, endPoint x: 145, endPoint y: 5, distance: 481.9
click at [145, 5] on div "Clients FIANT - METFRA000006702_Z1443800000021 Situation Analyse Contacts & Adr…" at bounding box center [810, 42] width 1516 height 84
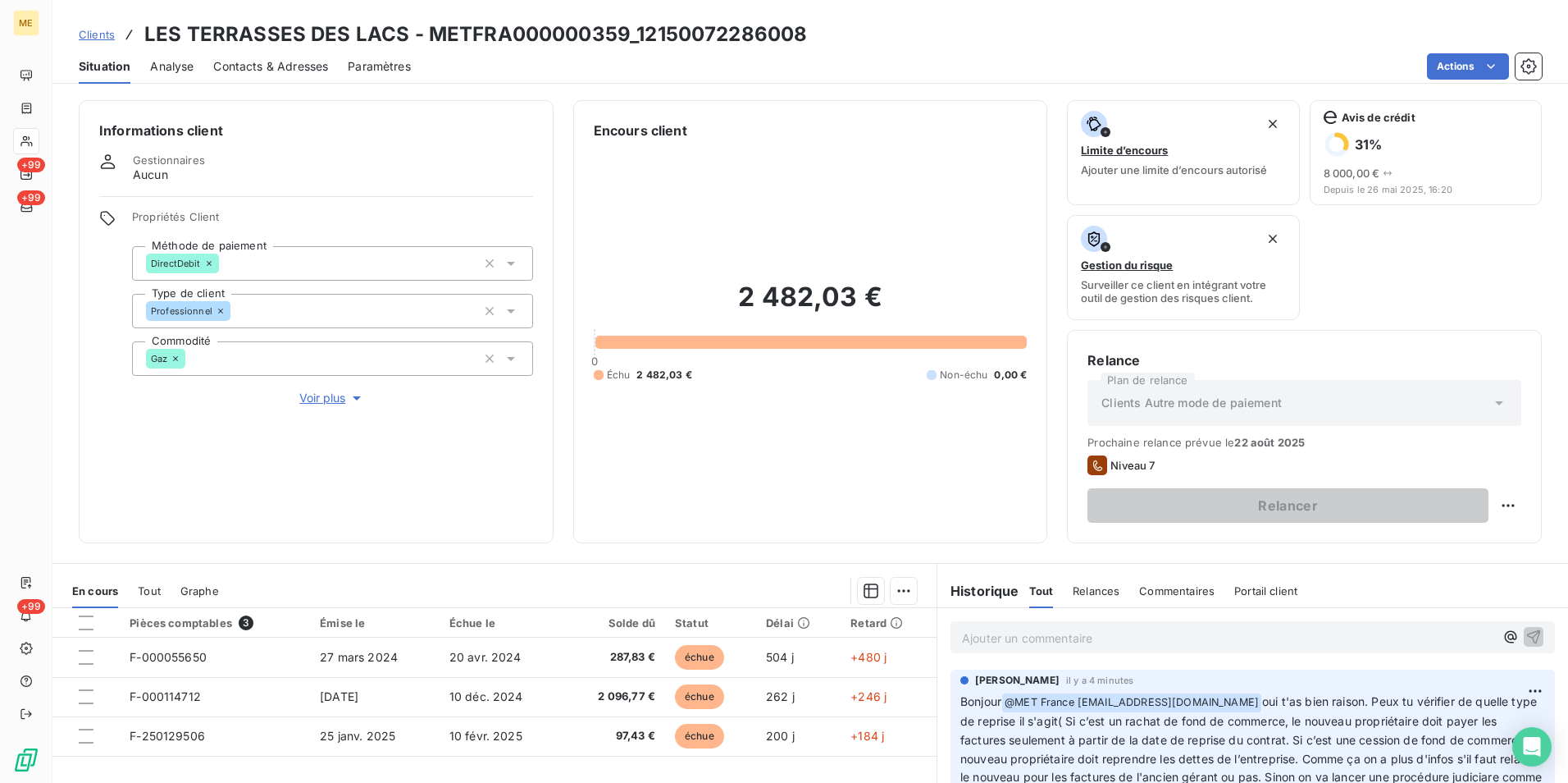
scroll to position [121, 0]
